Goal: Transaction & Acquisition: Purchase product/service

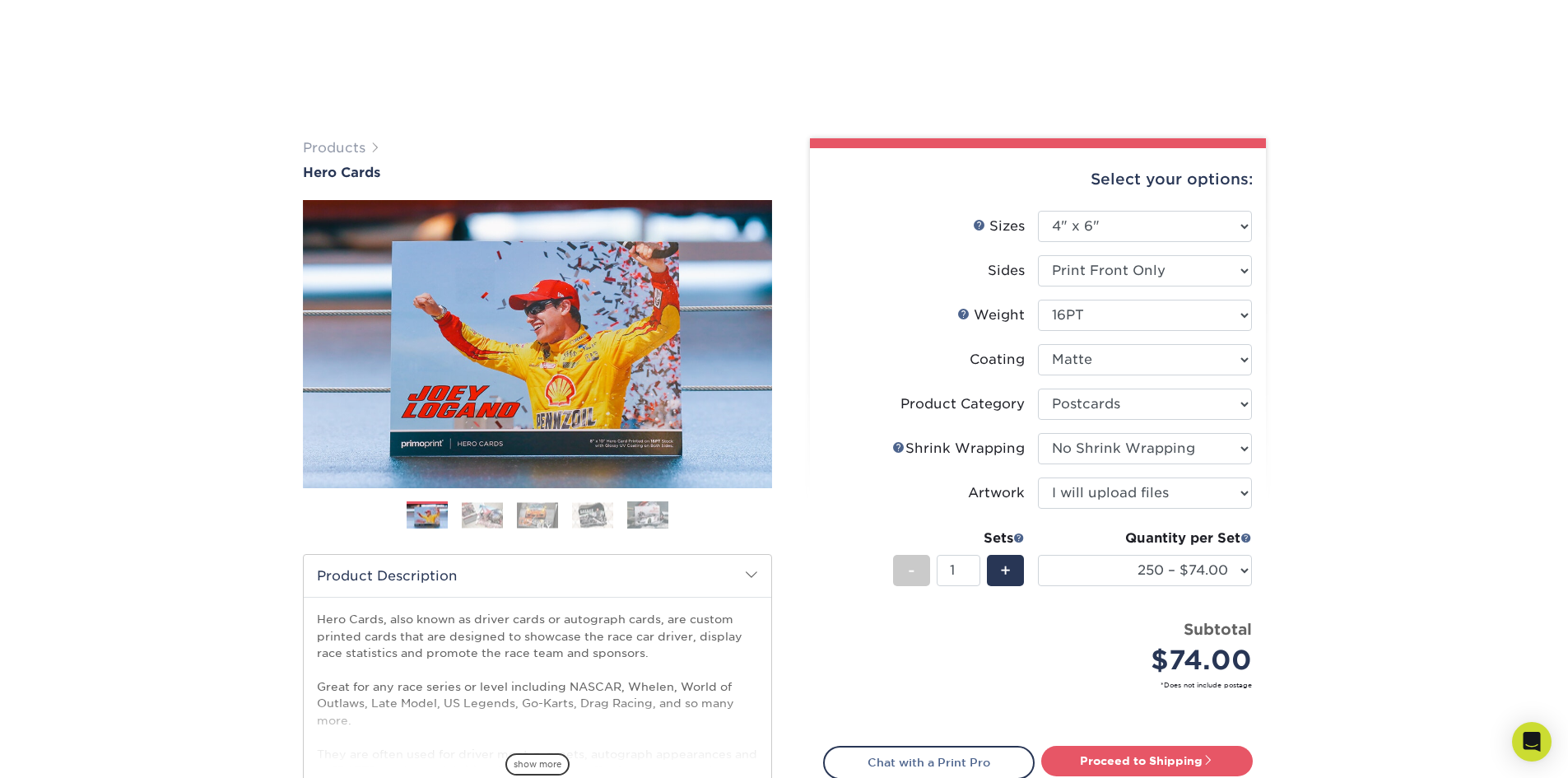
select select "4.00x6.00"
select select "9b7272e0-d6c8-4c3c-8e97-d3a1bcdab858"
select select "c8749376-e7da-41d0-b3dc-647faf84d907"
select select "upload"
select select "250 – $74.00"
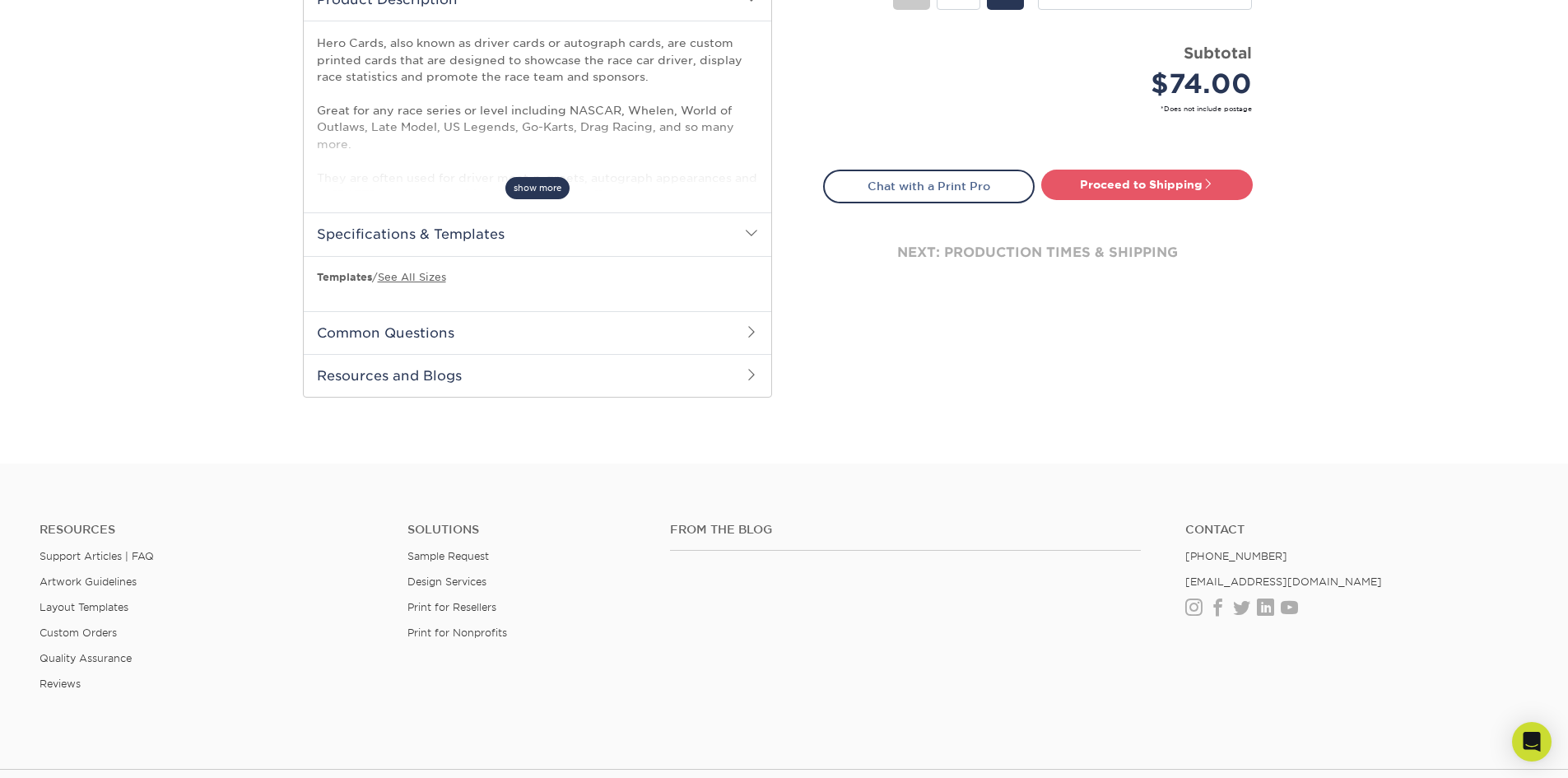
click at [530, 182] on span "show more" at bounding box center [538, 188] width 65 height 22
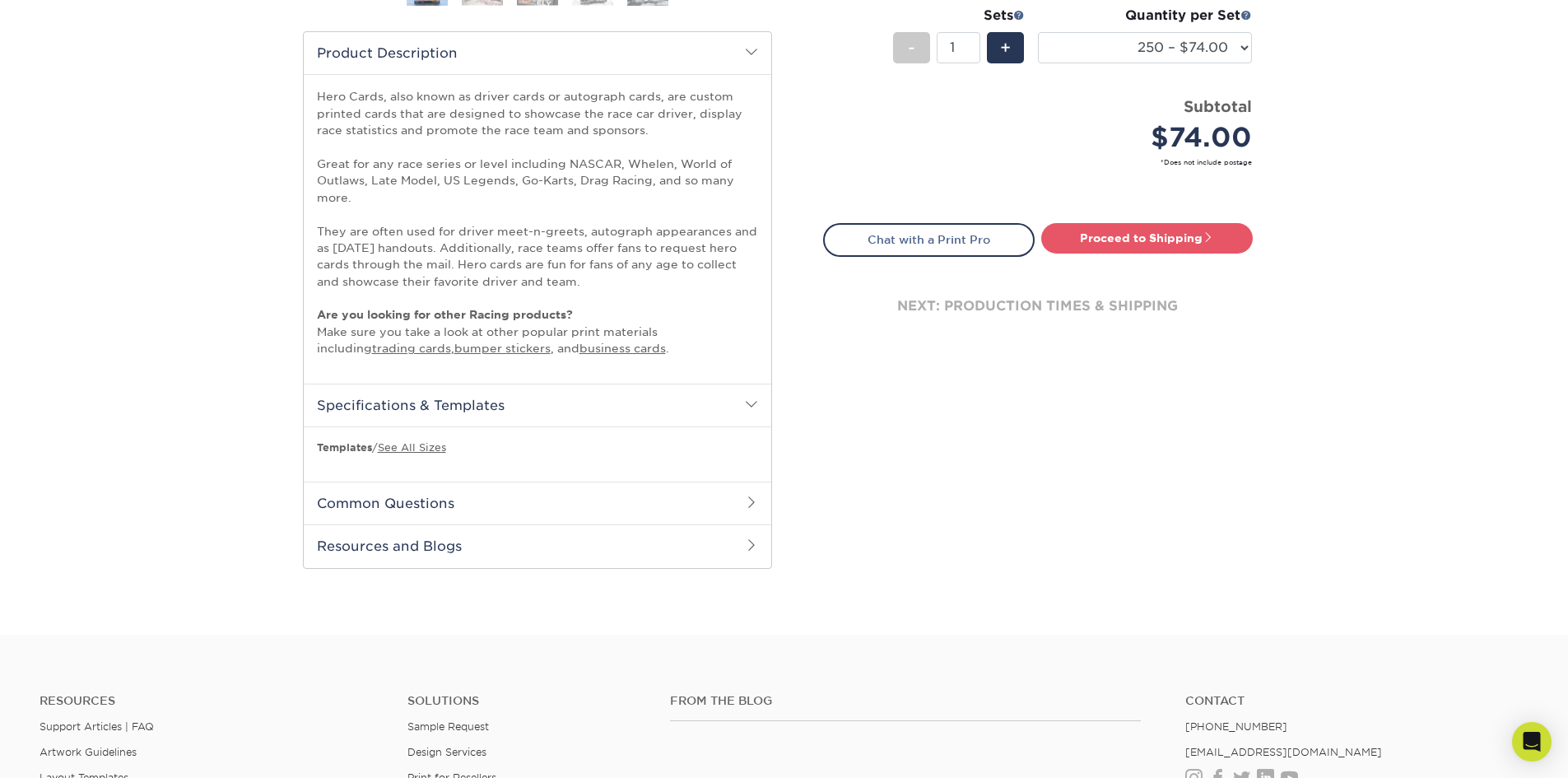
scroll to position [494, 0]
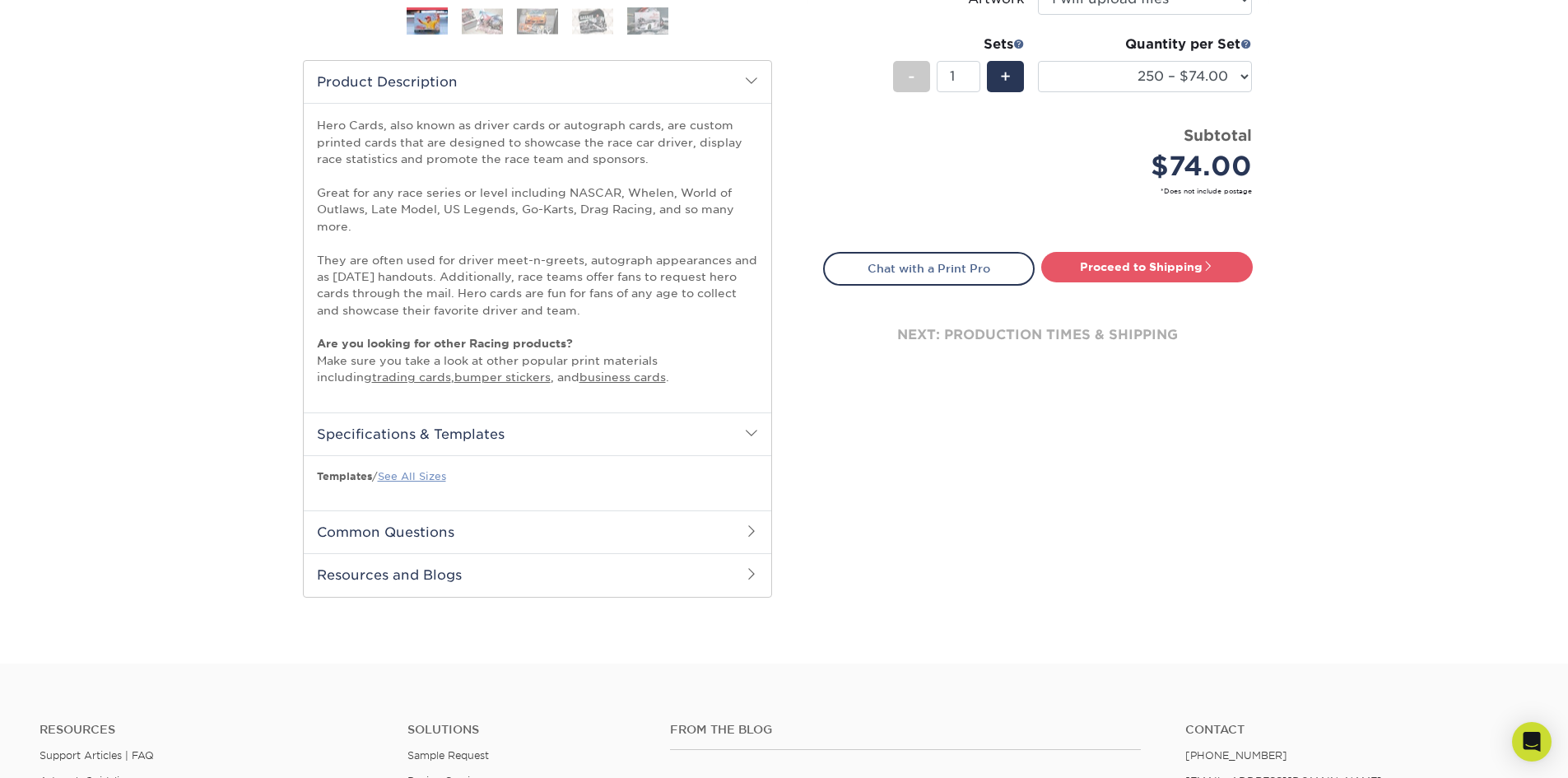
click at [425, 471] on link "See All Sizes" at bounding box center [411, 476] width 69 height 12
click at [454, 377] on link "bumper stickers" at bounding box center [502, 377] width 96 height 13
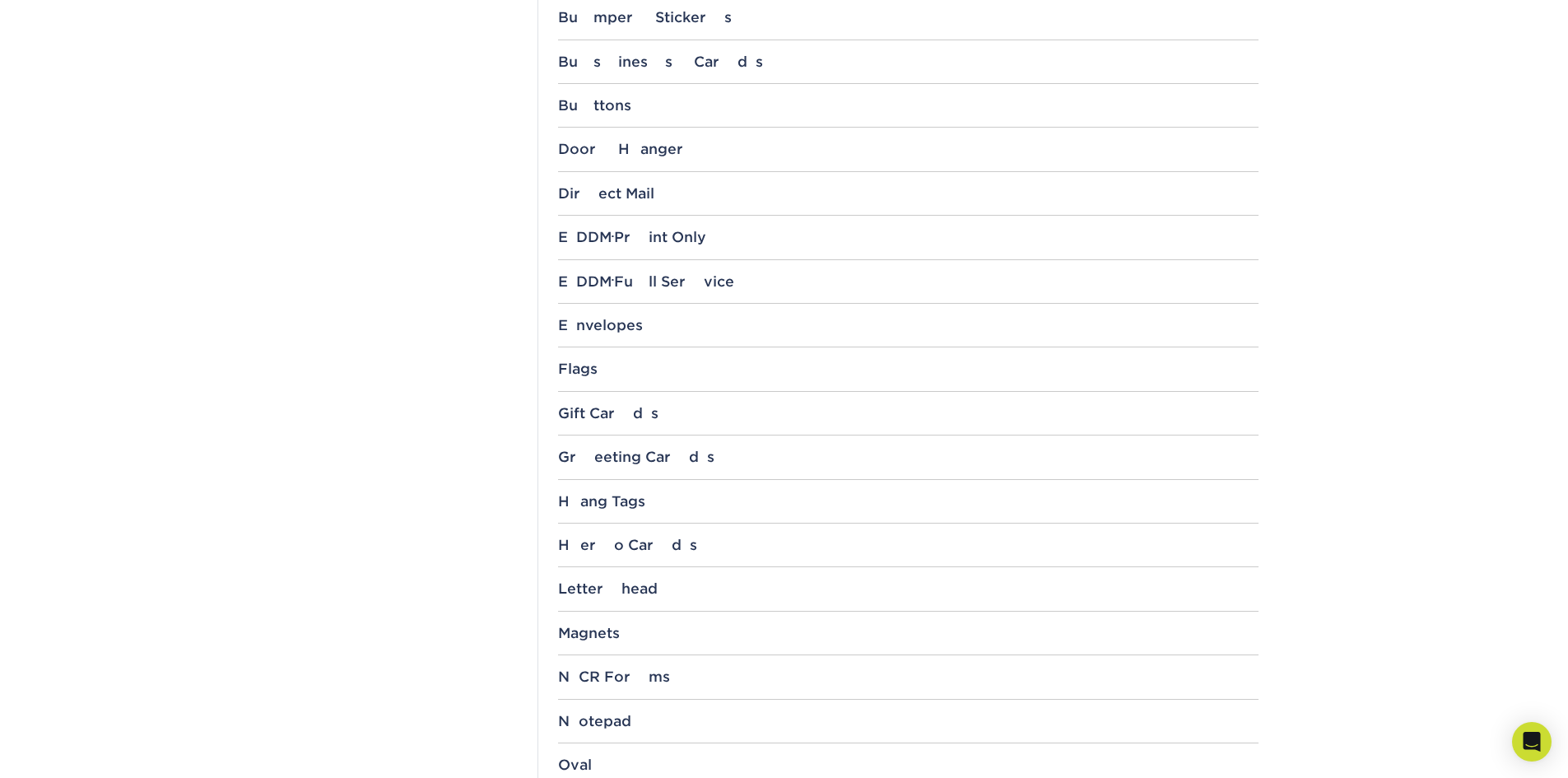
scroll to position [987, 0]
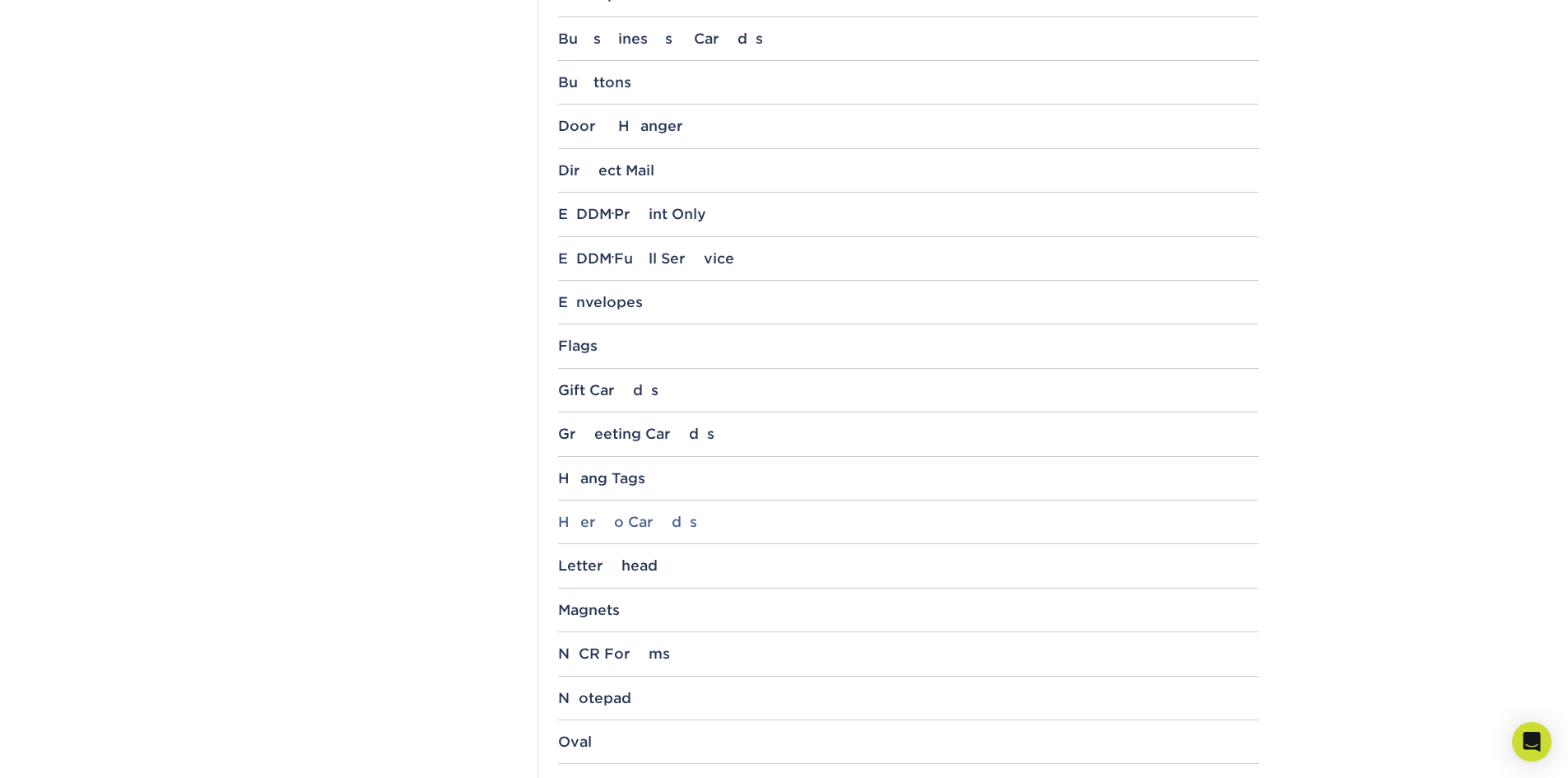
click at [589, 526] on div "Hero Cards" at bounding box center [908, 522] width 700 height 17
click at [585, 567] on link "4" x 6"" at bounding box center [591, 565] width 41 height 13
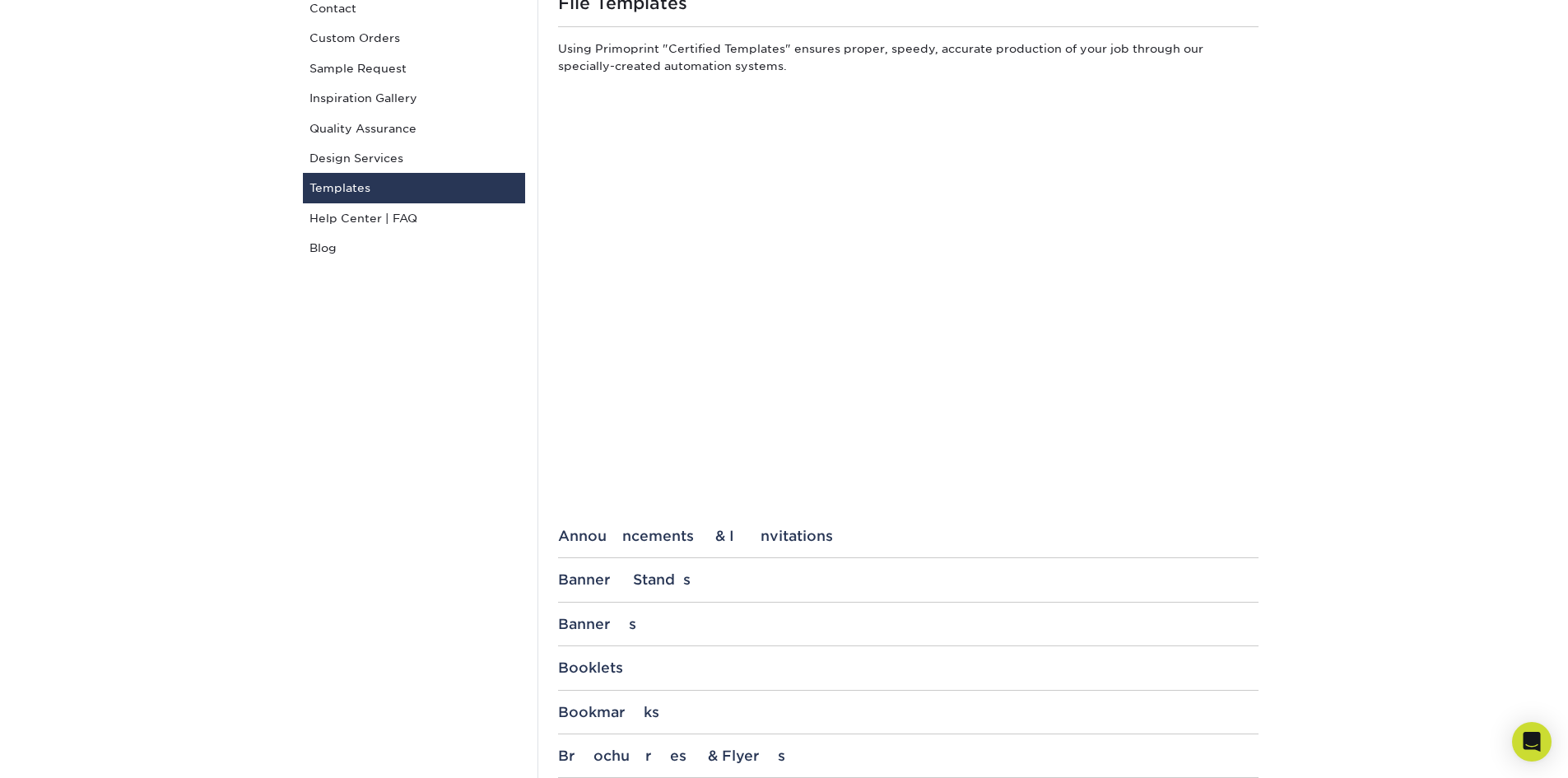
scroll to position [165, 0]
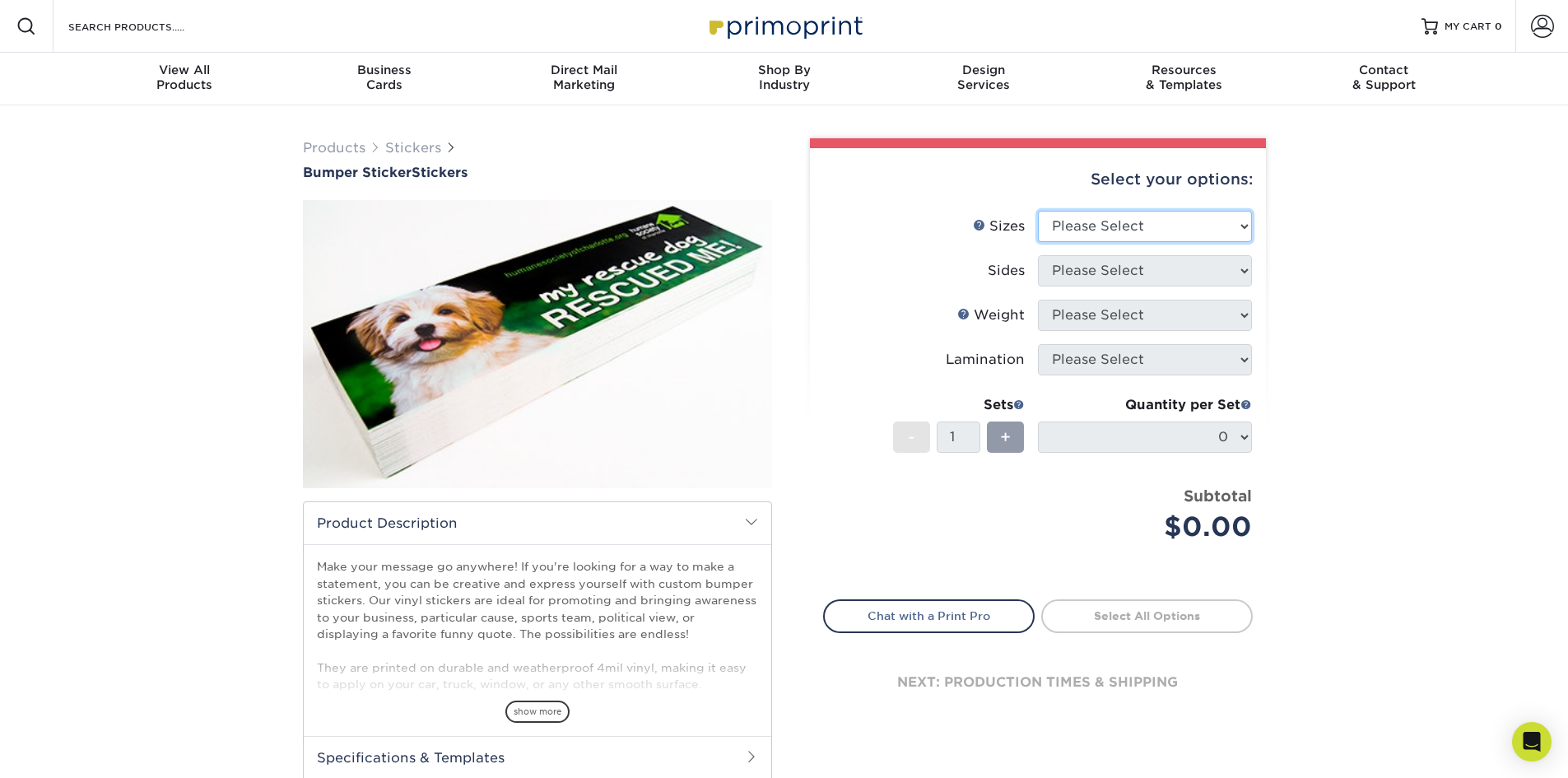
click at [1105, 219] on select "Please Select 3" x 10" 4" x 8" 4" x 12"" at bounding box center [1144, 227] width 214 height 31
select select "3.00x10.00"
click at [1038, 211] on select "Please Select 3" x 10" 4" x 8" 4" x 12"" at bounding box center [1144, 227] width 214 height 31
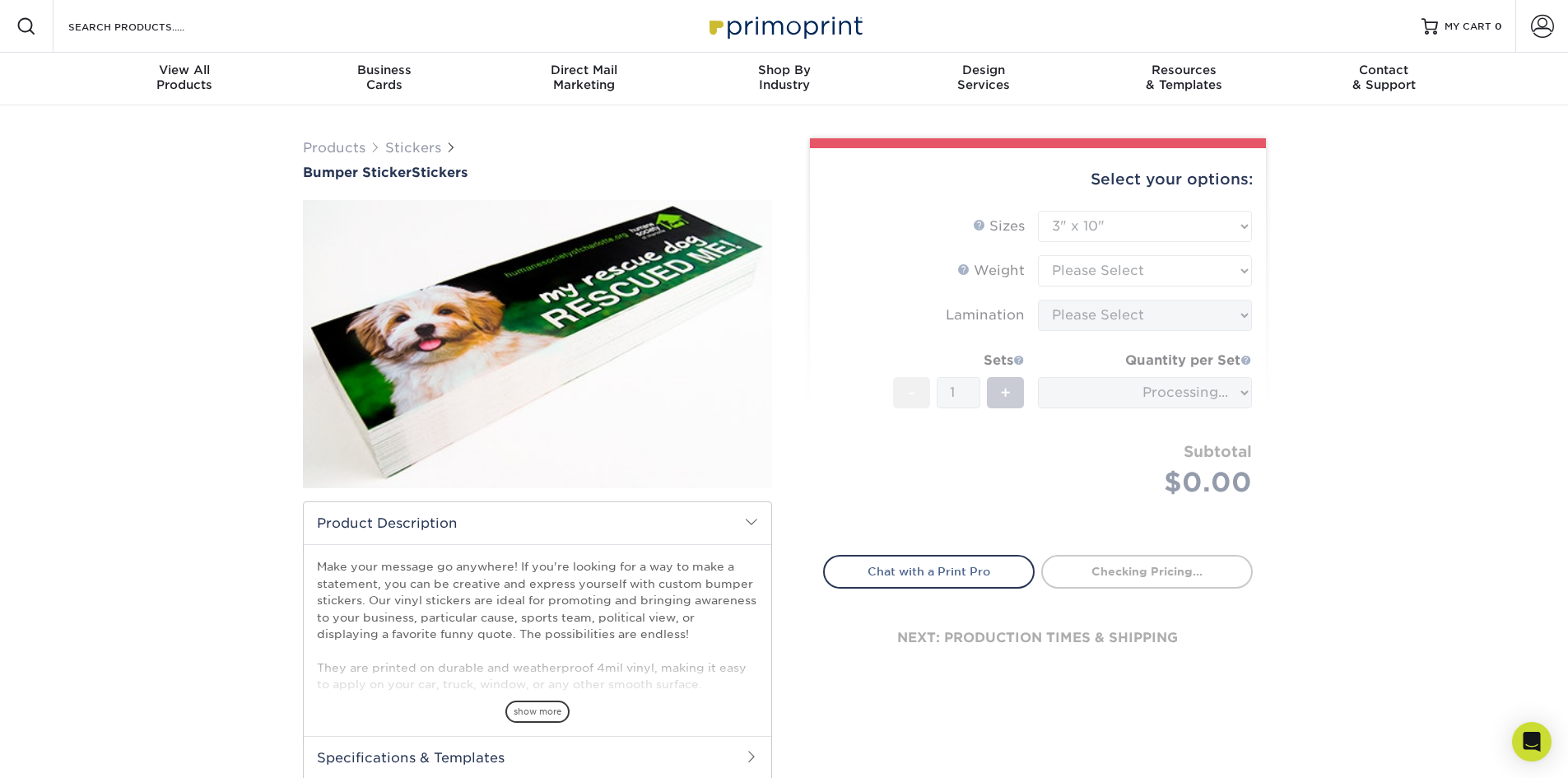
click at [1105, 271] on form "Sizes Help Sizes Please Select 3" x 10" 4" x 8" 4" x 12" Sides -" at bounding box center [1038, 373] width 429 height 325
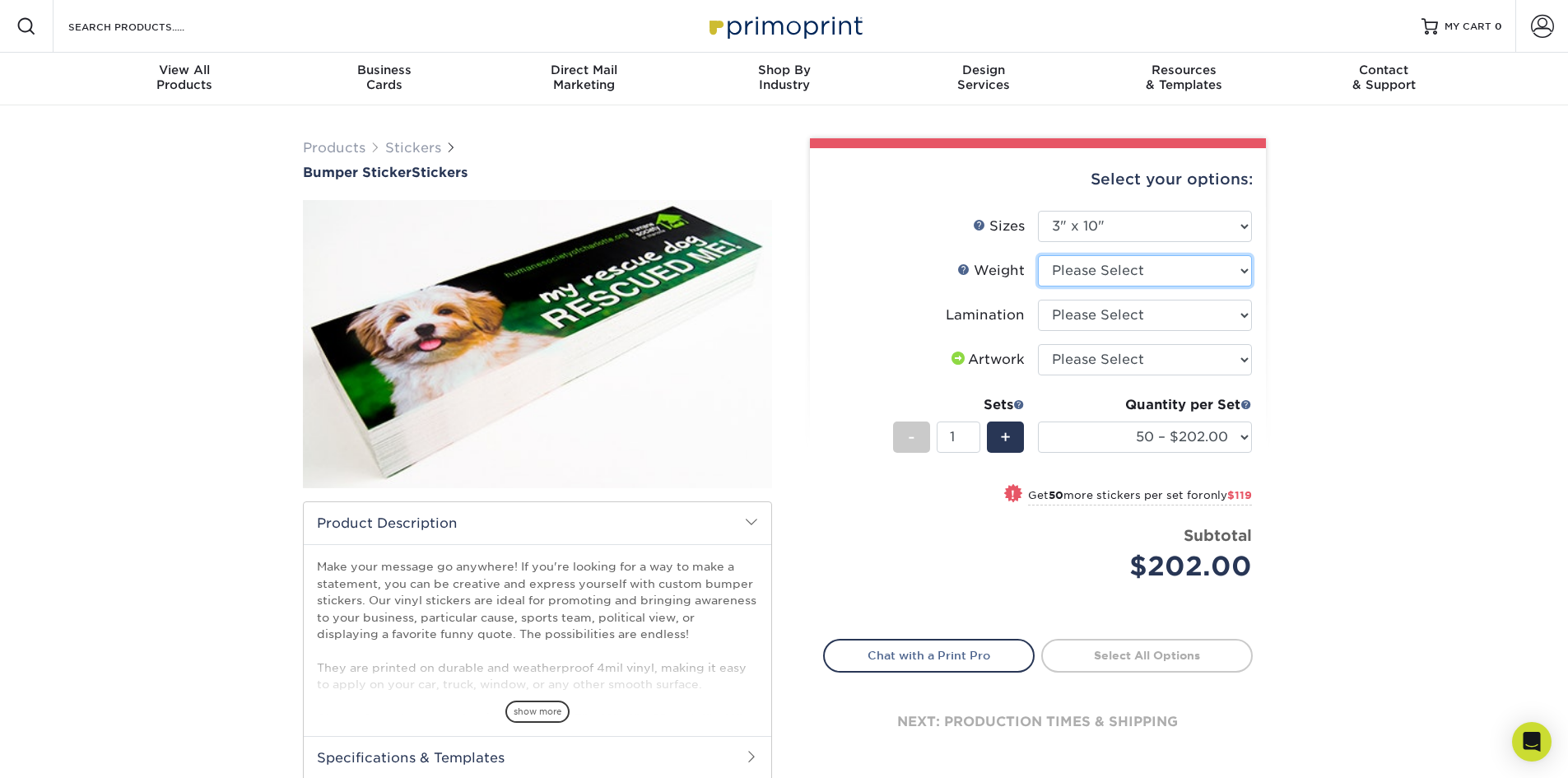
click at [1105, 269] on select "Please Select 4MILPAV" at bounding box center [1144, 271] width 214 height 31
select select "4MILPAV"
click at [1038, 255] on select "Please Select 4MILPAV" at bounding box center [1144, 271] width 214 height 31
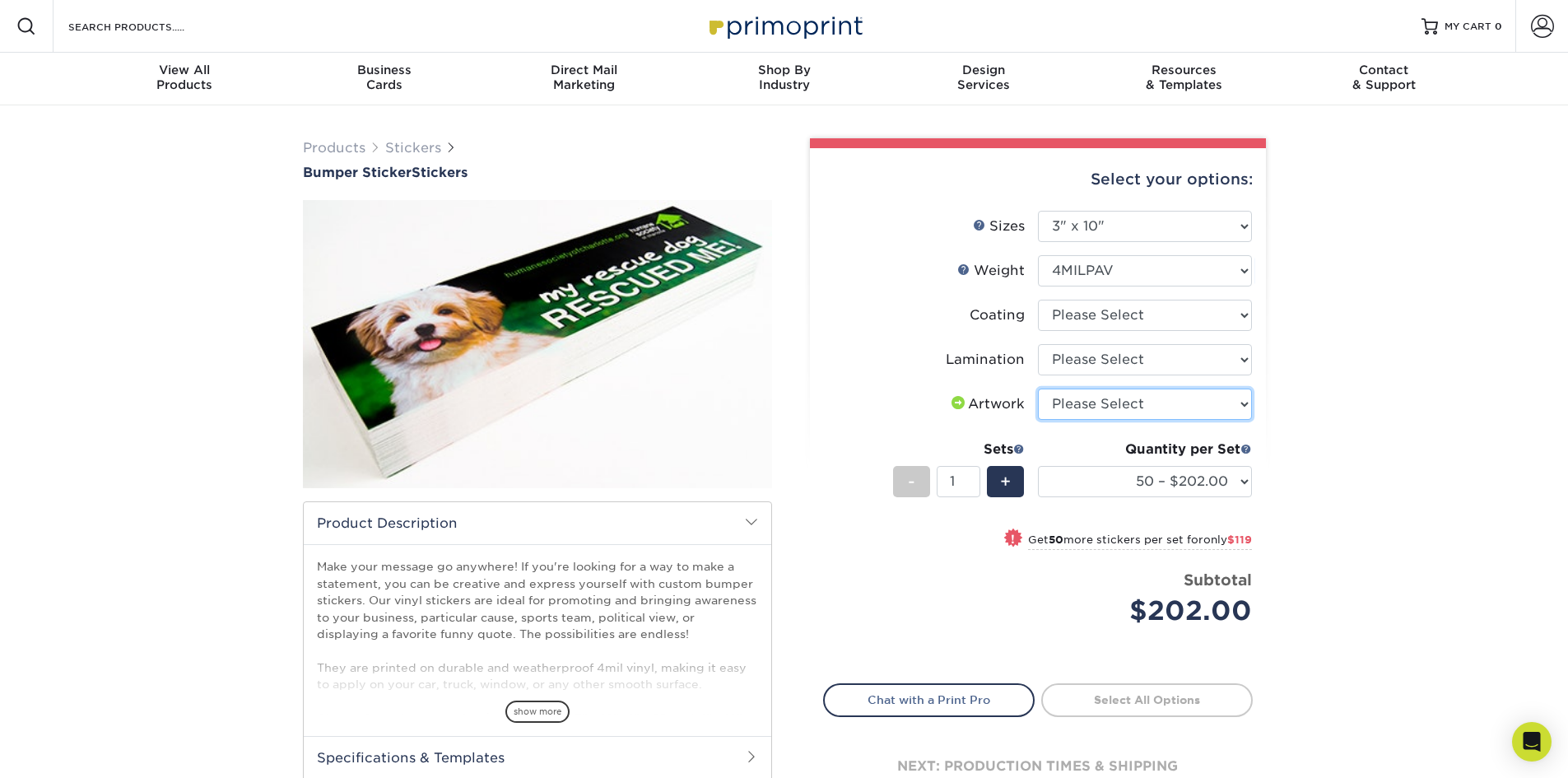
click at [1114, 409] on select "Please Select I will upload files I need a design - $50" at bounding box center [1144, 404] width 214 height 31
